Goal: Information Seeking & Learning: Learn about a topic

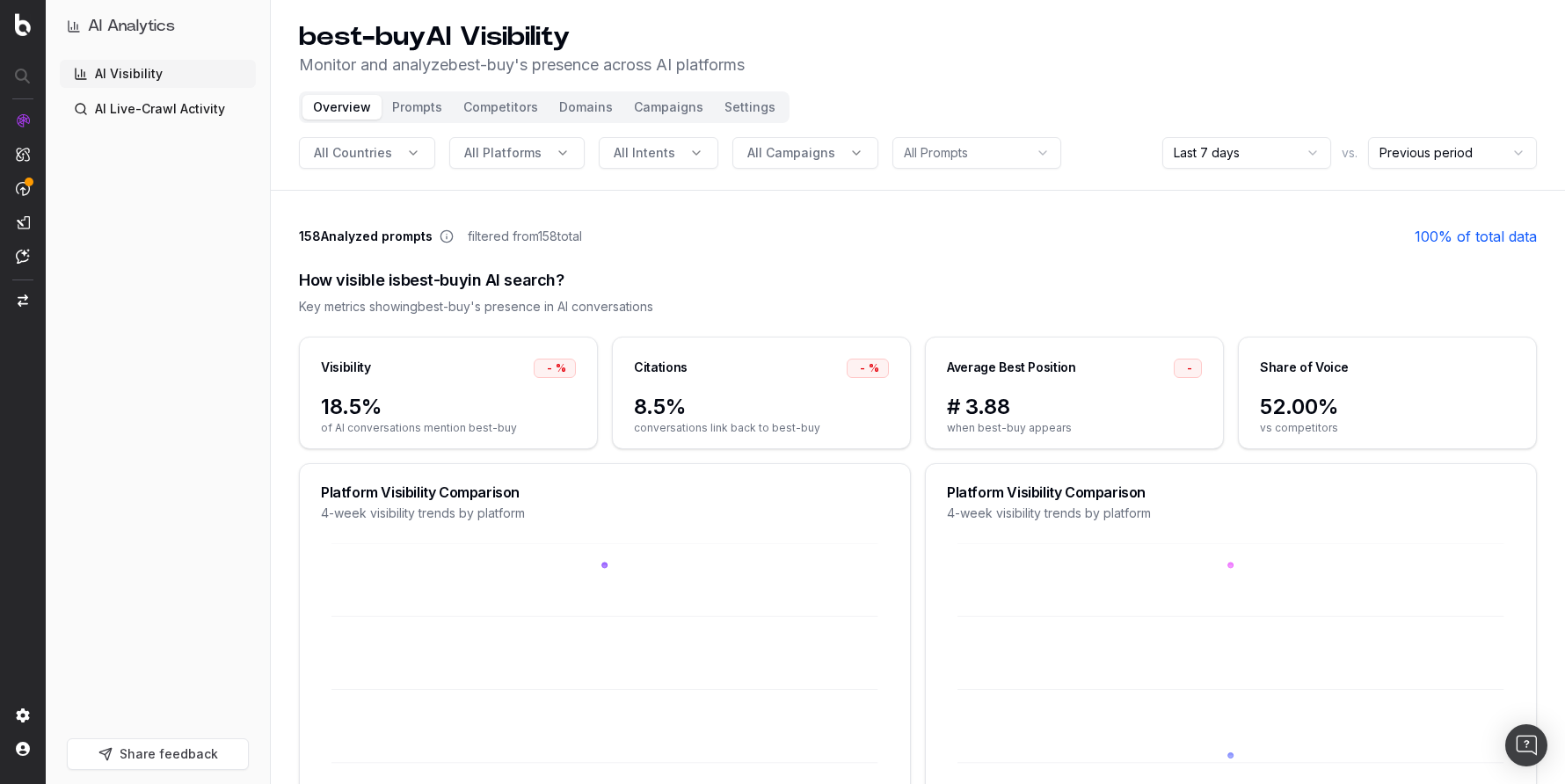
click at [209, 110] on link "AI Live-Crawl Activity" at bounding box center [157, 109] width 196 height 28
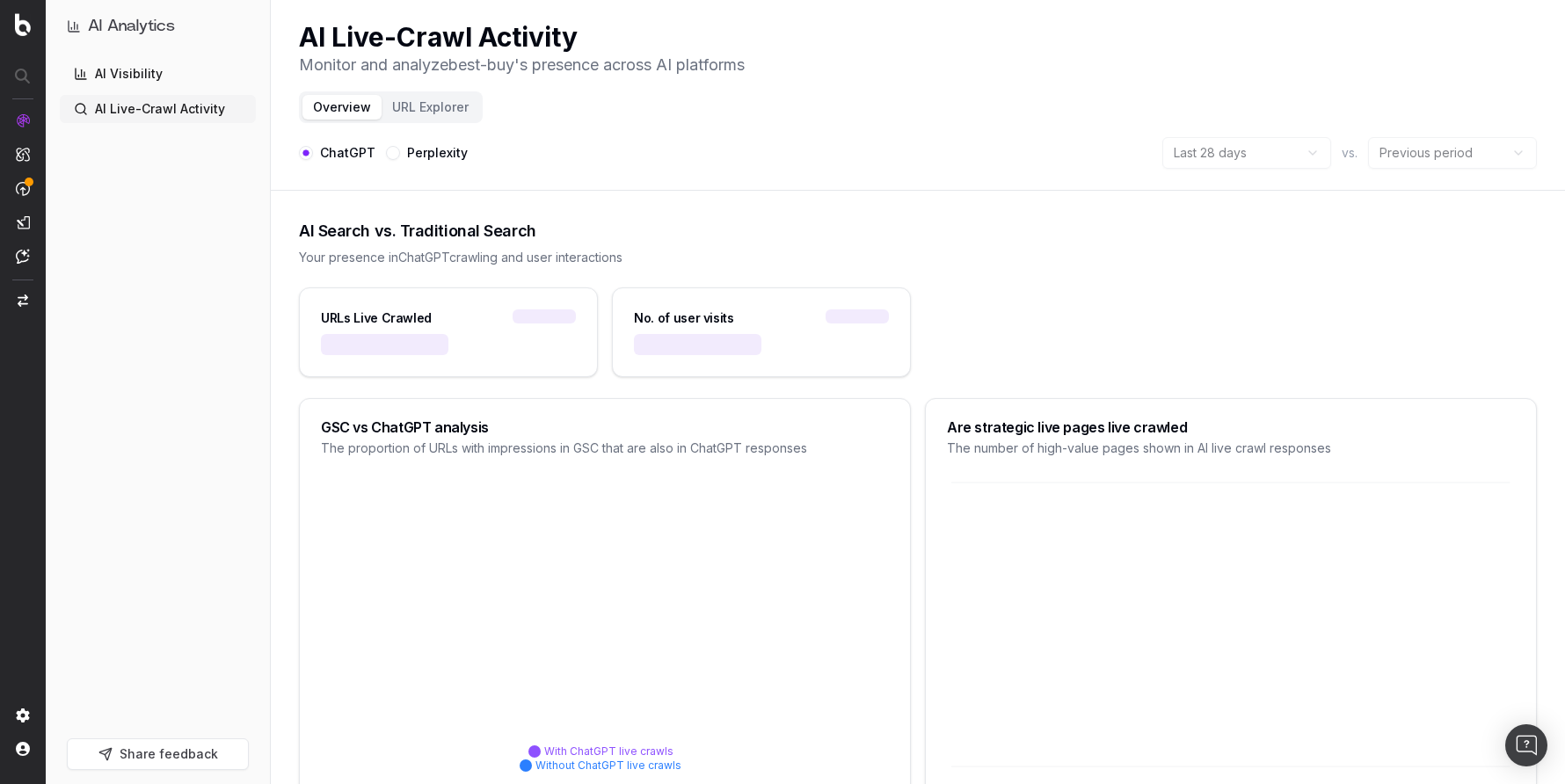
click at [404, 103] on button "URL Explorer" at bounding box center [430, 107] width 98 height 25
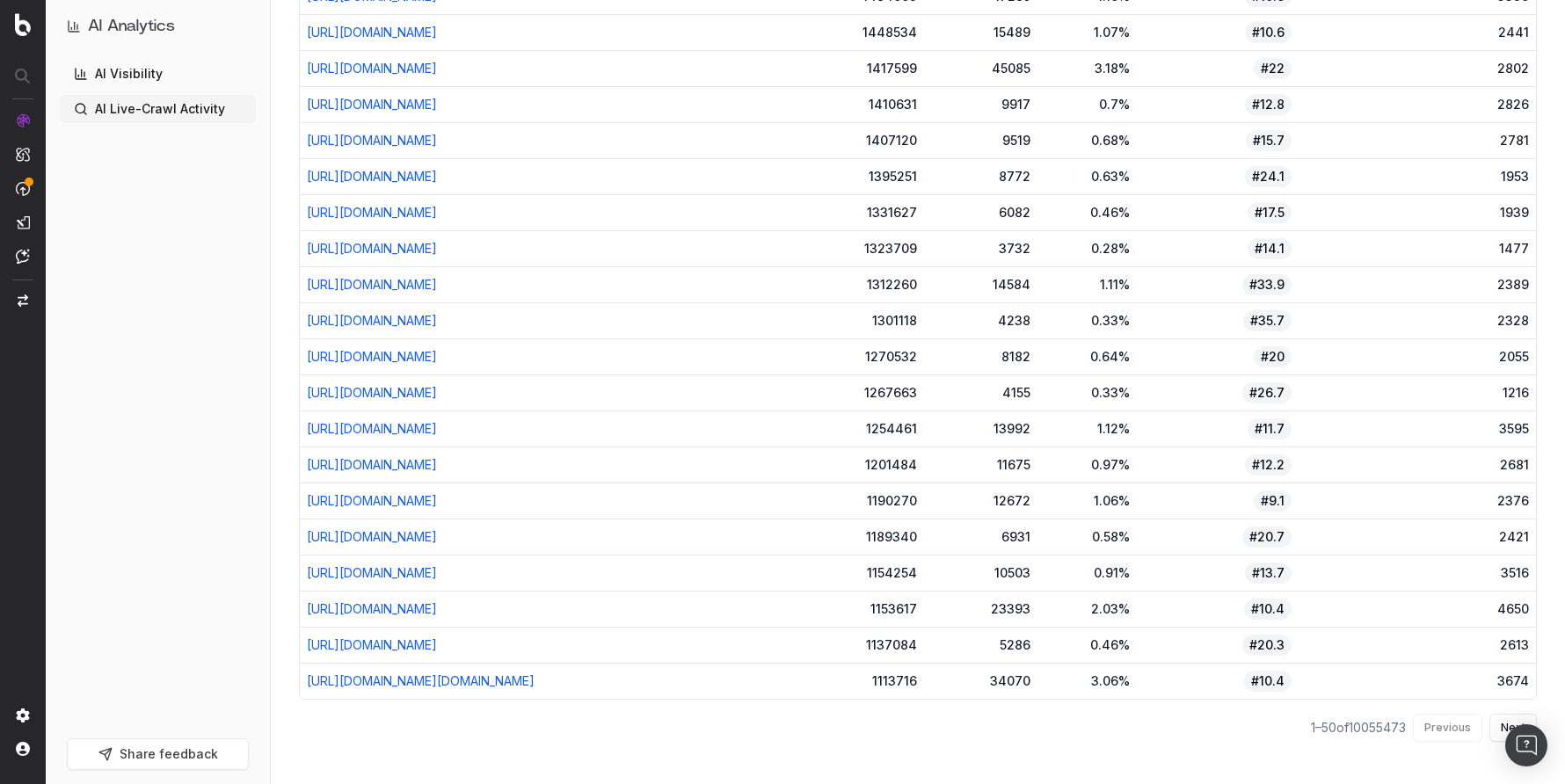
scroll to position [2003, 0]
